Goal: Information Seeking & Learning: Learn about a topic

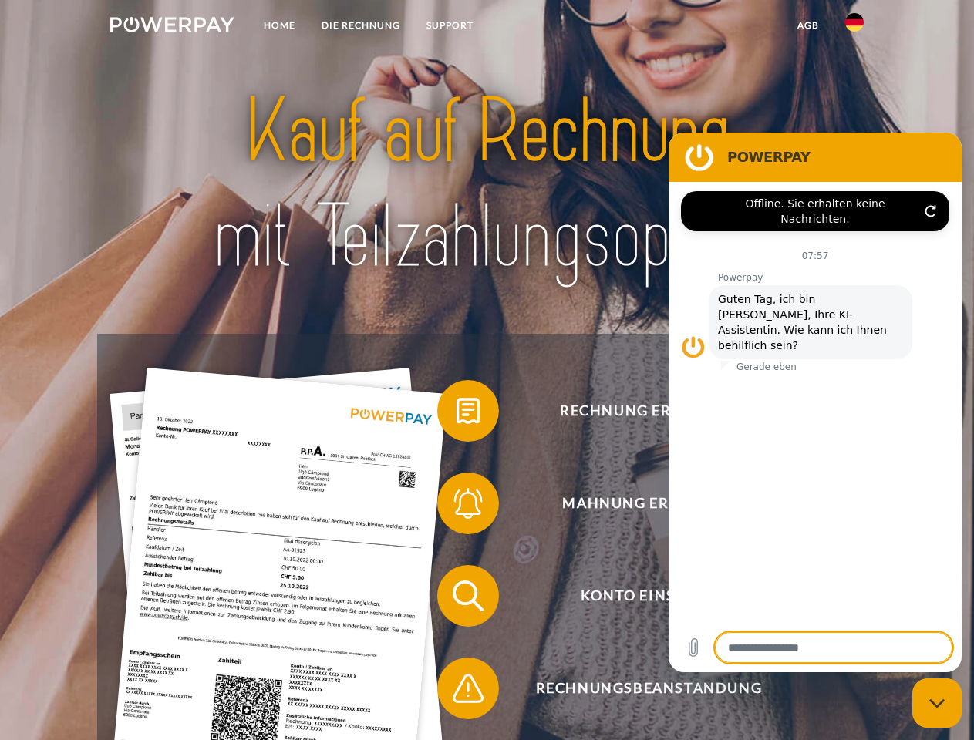
click at [172, 27] on img at bounding box center [172, 24] width 124 height 15
click at [855, 27] on img at bounding box center [854, 22] width 19 height 19
click at [807, 25] on link "agb" at bounding box center [808, 26] width 48 height 28
click at [457, 414] on span at bounding box center [444, 411] width 77 height 77
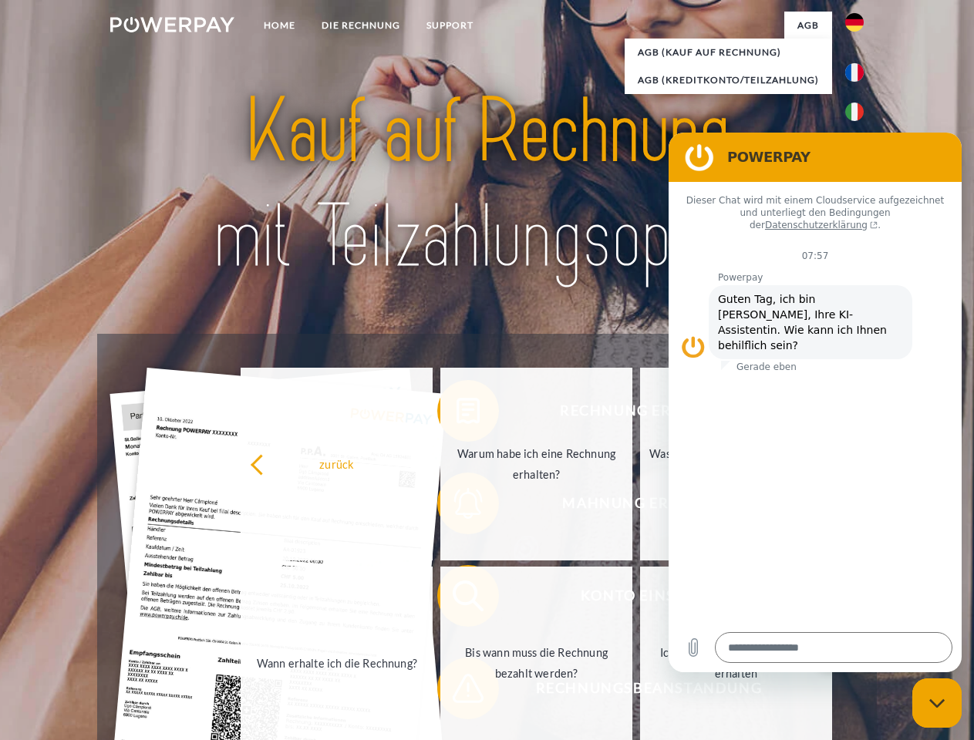
click at [457, 507] on div "Rechnung erhalten? Mahnung erhalten? Konto einsehen" at bounding box center [486, 642] width 779 height 617
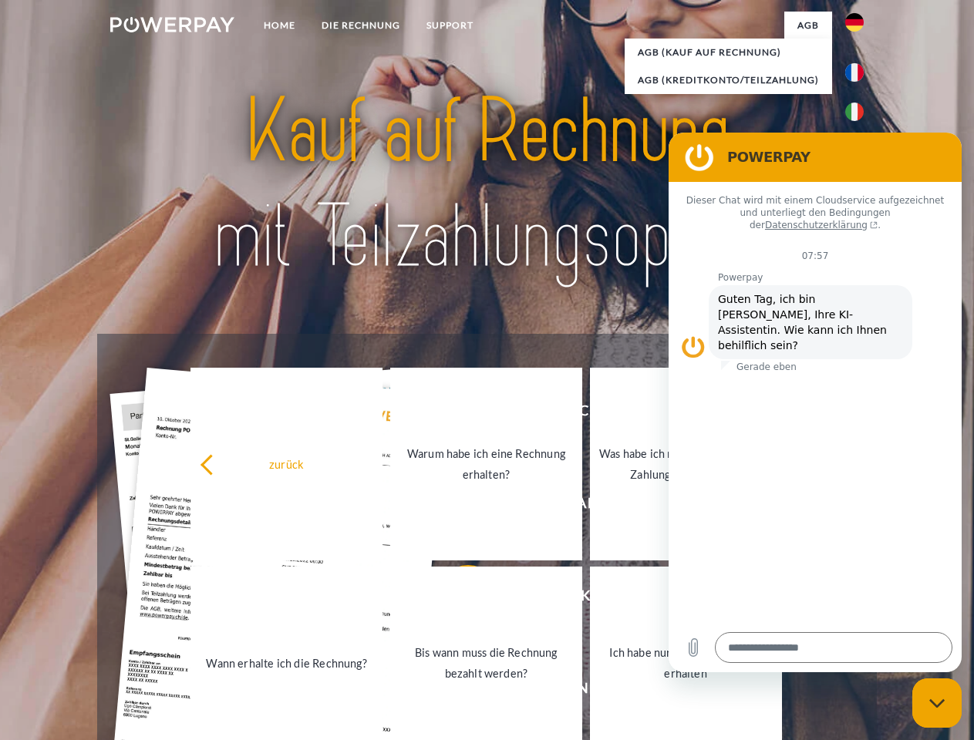
click at [457, 599] on link "Bis wann muss die Rechnung bezahlt werden?" at bounding box center [486, 663] width 192 height 193
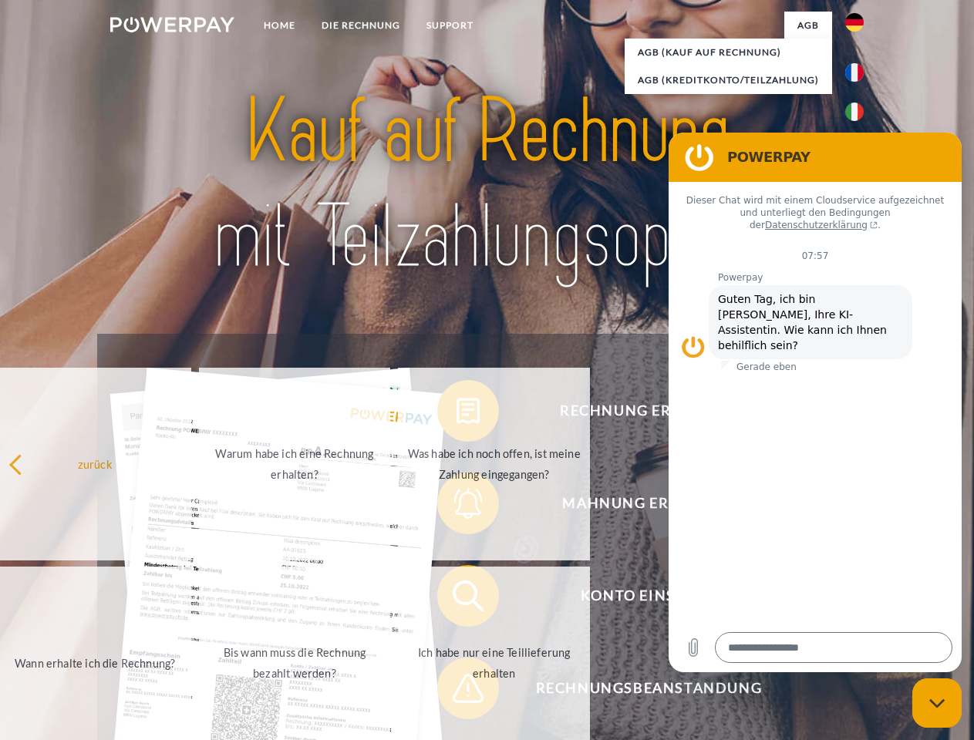
click at [457, 692] on link "Ich habe nur eine Teillieferung erhalten" at bounding box center [494, 663] width 192 height 193
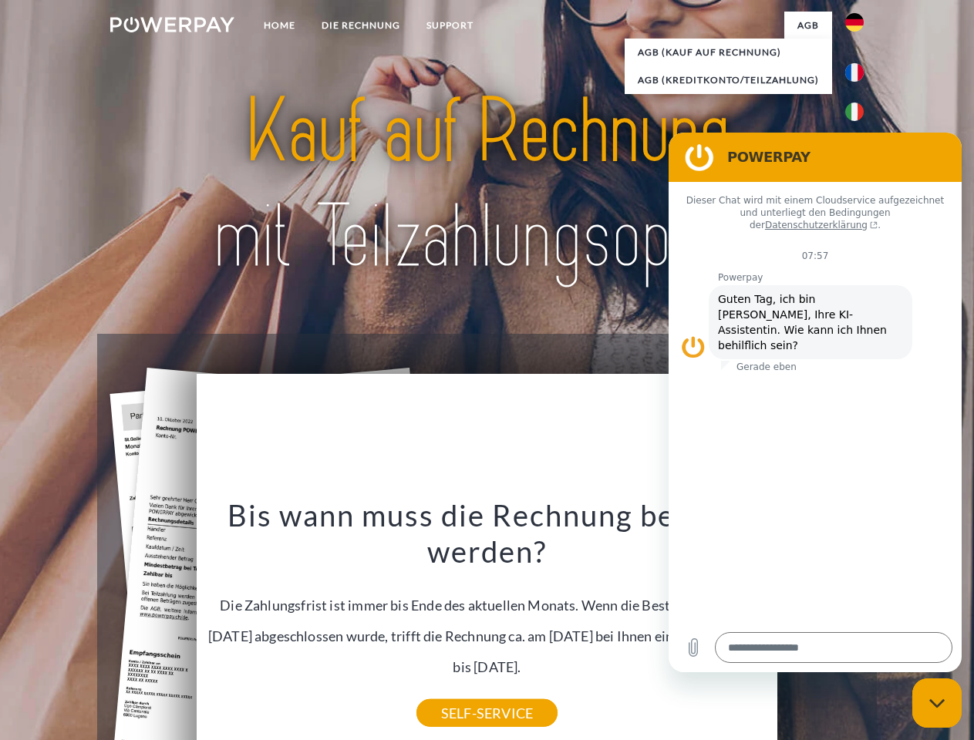
click at [937, 703] on icon "Messaging-Fenster schließen" at bounding box center [937, 704] width 16 height 10
type textarea "*"
